Goal: Communication & Community: Answer question/provide support

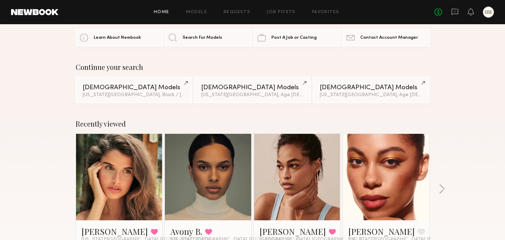
scroll to position [25, 0]
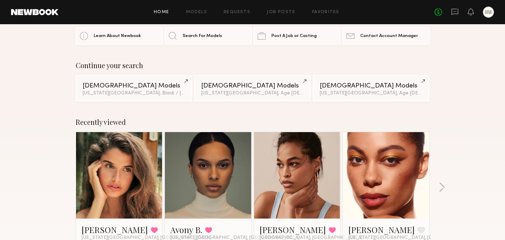
click at [212, 194] on link at bounding box center [208, 175] width 42 height 86
click at [457, 13] on icon at bounding box center [455, 12] width 8 height 8
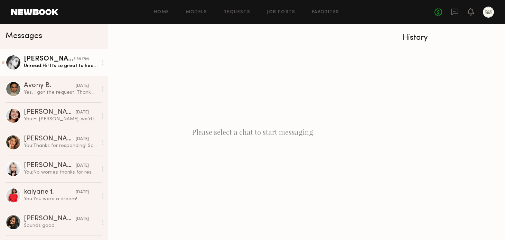
click at [28, 58] on div "[PERSON_NAME]" at bounding box center [49, 59] width 50 height 7
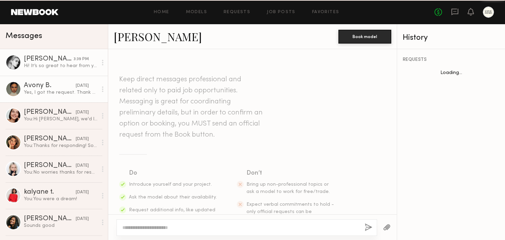
scroll to position [462, 0]
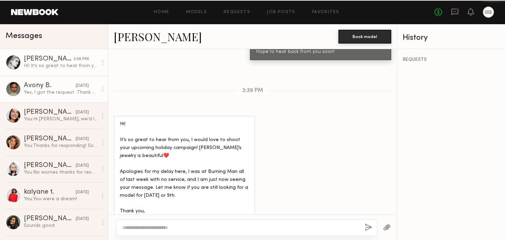
click at [41, 90] on div "Yes, I got the request. Thank you so much and I am available for you that day s…" at bounding box center [61, 92] width 74 height 7
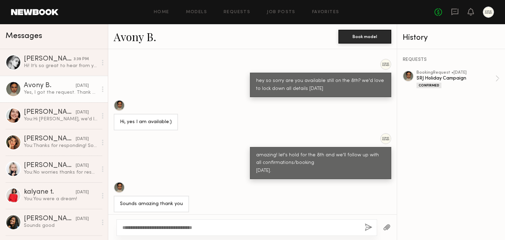
scroll to position [359, 0]
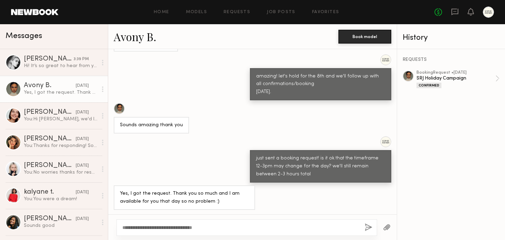
drag, startPoint x: 232, startPoint y: 229, endPoint x: 115, endPoint y: 220, distance: 117.1
click at [115, 220] on div "**********" at bounding box center [252, 227] width 289 height 26
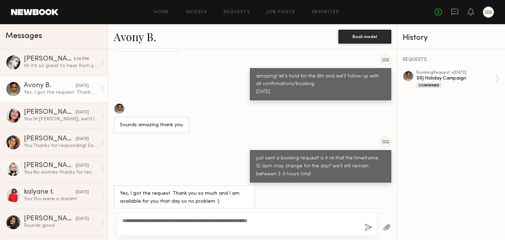
type textarea "**********"
click at [370, 227] on button "button" at bounding box center [369, 227] width 8 height 9
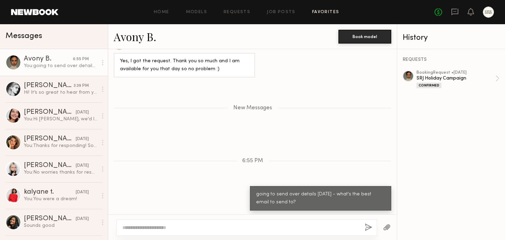
scroll to position [549, 0]
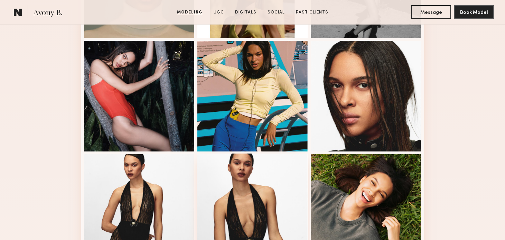
scroll to position [152, 0]
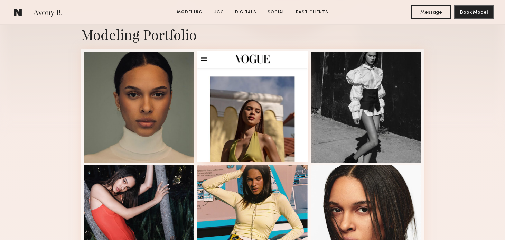
click at [250, 110] on div at bounding box center [252, 106] width 111 height 111
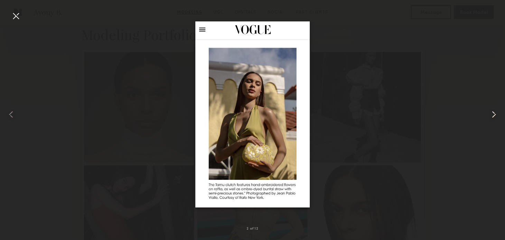
click at [497, 116] on common-icon at bounding box center [493, 114] width 11 height 11
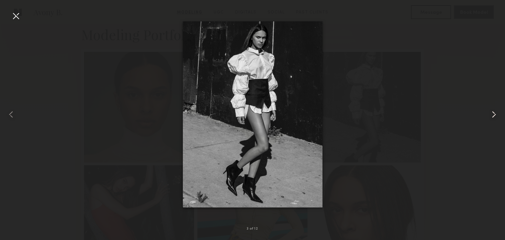
click at [497, 116] on common-icon at bounding box center [493, 114] width 11 height 11
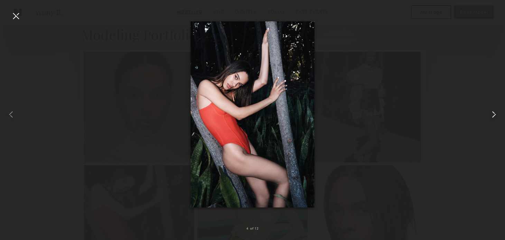
click at [497, 116] on common-icon at bounding box center [493, 114] width 11 height 11
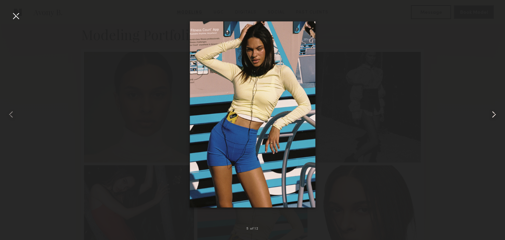
click at [497, 116] on common-icon at bounding box center [493, 114] width 11 height 11
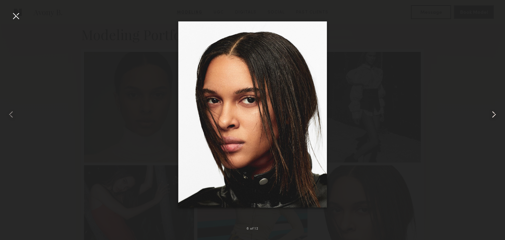
click at [497, 116] on common-icon at bounding box center [493, 114] width 11 height 11
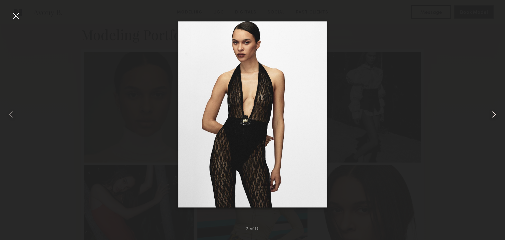
click at [497, 116] on common-icon at bounding box center [493, 114] width 11 height 11
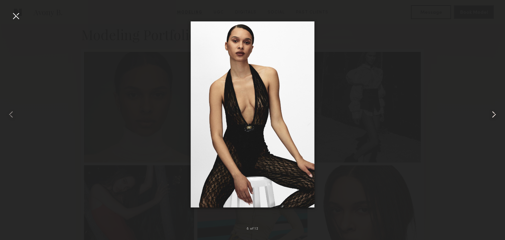
click at [497, 116] on common-icon at bounding box center [493, 114] width 11 height 11
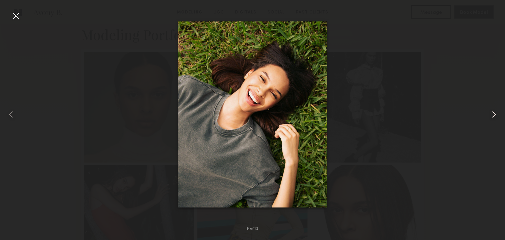
click at [497, 116] on common-icon at bounding box center [493, 114] width 11 height 11
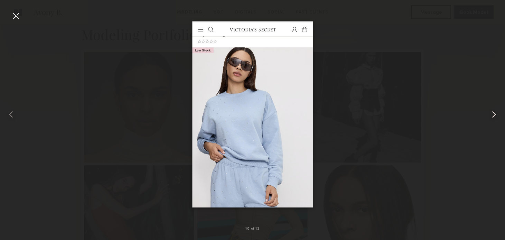
click at [497, 116] on common-icon at bounding box center [493, 114] width 11 height 11
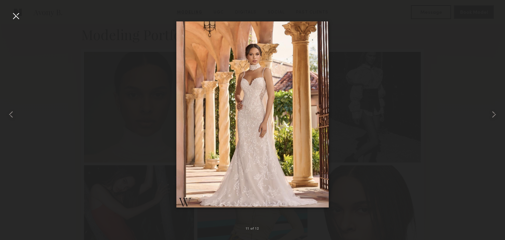
click at [10, 15] on div at bounding box center [15, 15] width 11 height 11
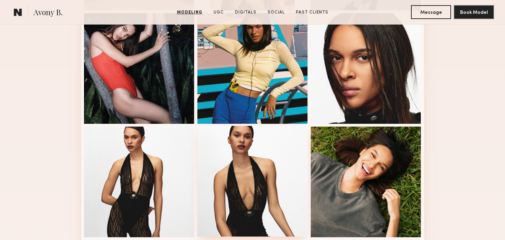
scroll to position [303, 0]
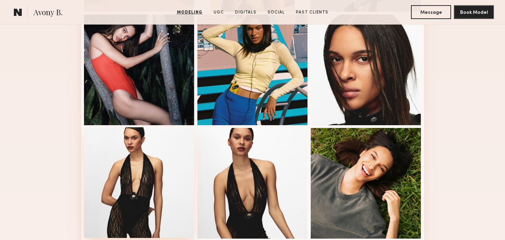
click at [135, 167] on div at bounding box center [139, 182] width 111 height 111
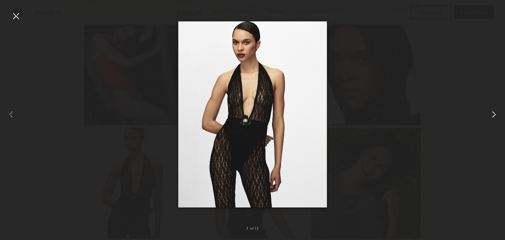
click at [490, 112] on common-icon at bounding box center [493, 114] width 11 height 11
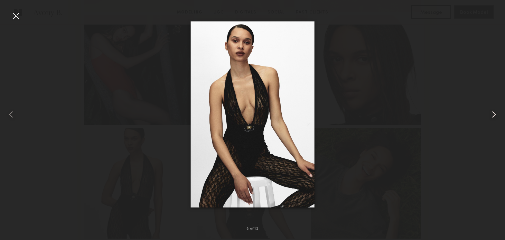
click at [490, 112] on common-icon at bounding box center [493, 114] width 11 height 11
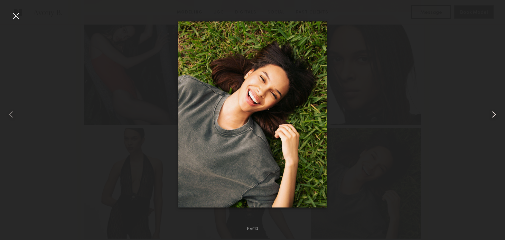
click at [490, 112] on common-icon at bounding box center [493, 114] width 11 height 11
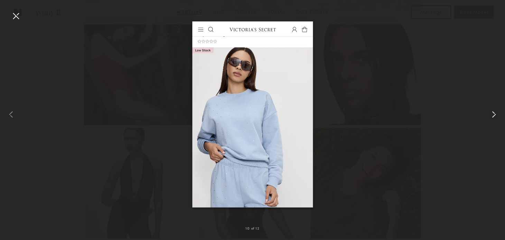
click at [490, 112] on common-icon at bounding box center [493, 114] width 11 height 11
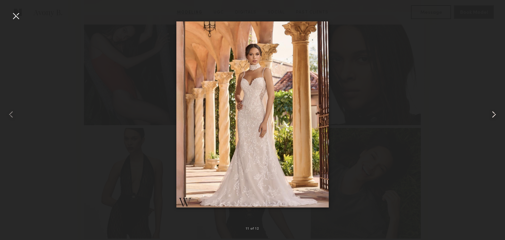
click at [490, 112] on common-icon at bounding box center [493, 114] width 11 height 11
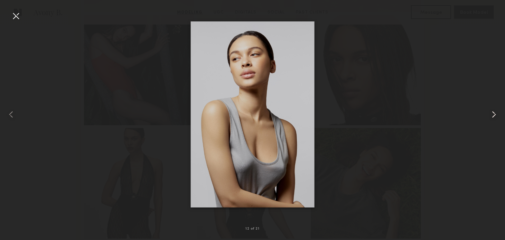
click at [490, 112] on common-icon at bounding box center [493, 114] width 11 height 11
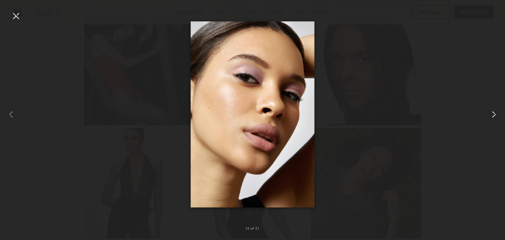
click at [490, 112] on common-icon at bounding box center [493, 114] width 11 height 11
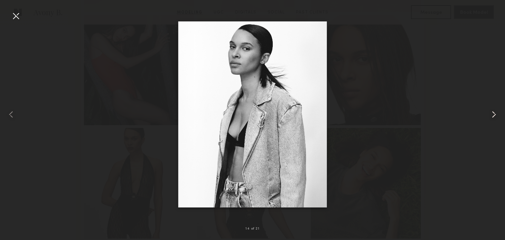
click at [490, 112] on common-icon at bounding box center [493, 114] width 11 height 11
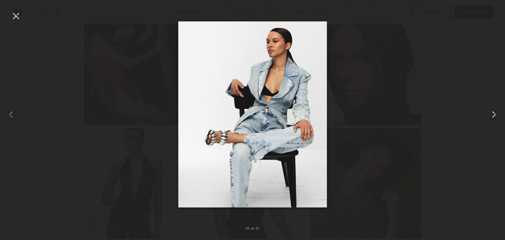
click at [490, 112] on common-icon at bounding box center [493, 114] width 11 height 11
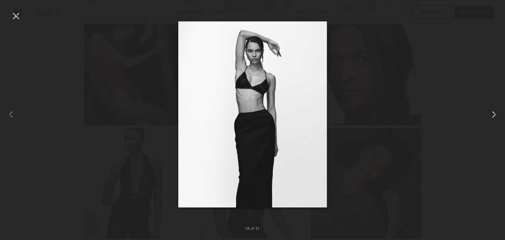
click at [490, 112] on common-icon at bounding box center [493, 114] width 11 height 11
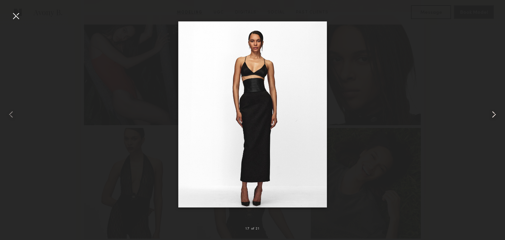
click at [490, 112] on common-icon at bounding box center [493, 114] width 11 height 11
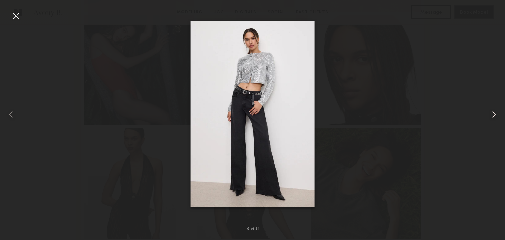
click at [490, 112] on common-icon at bounding box center [493, 114] width 11 height 11
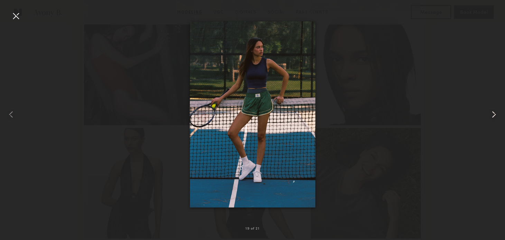
click at [490, 112] on common-icon at bounding box center [493, 114] width 11 height 11
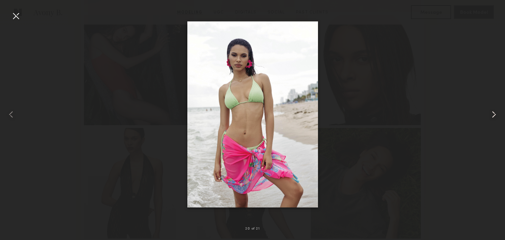
click at [490, 112] on common-icon at bounding box center [493, 114] width 11 height 11
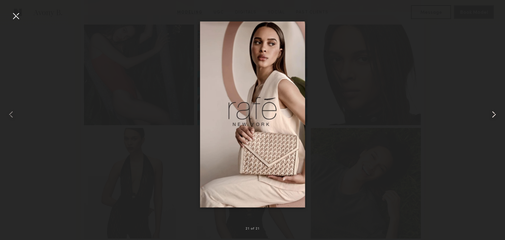
click at [490, 112] on common-icon at bounding box center [493, 114] width 11 height 11
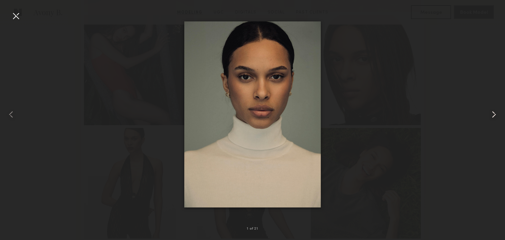
click at [490, 112] on common-icon at bounding box center [493, 114] width 11 height 11
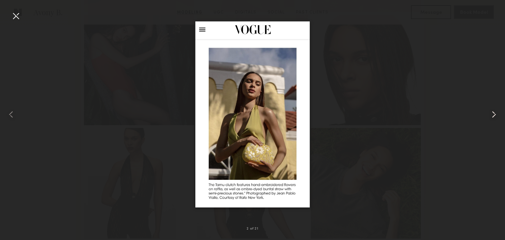
click at [490, 112] on common-icon at bounding box center [493, 114] width 11 height 11
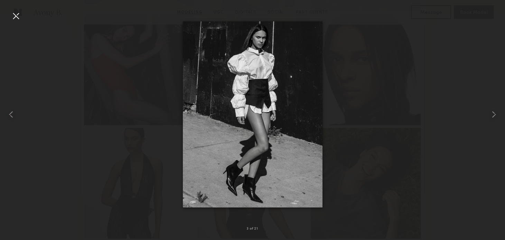
click at [14, 15] on div at bounding box center [15, 15] width 11 height 11
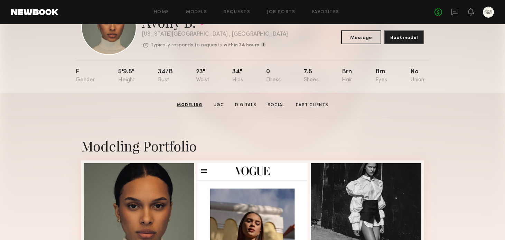
scroll to position [0, 0]
